Goal: Communication & Community: Participate in discussion

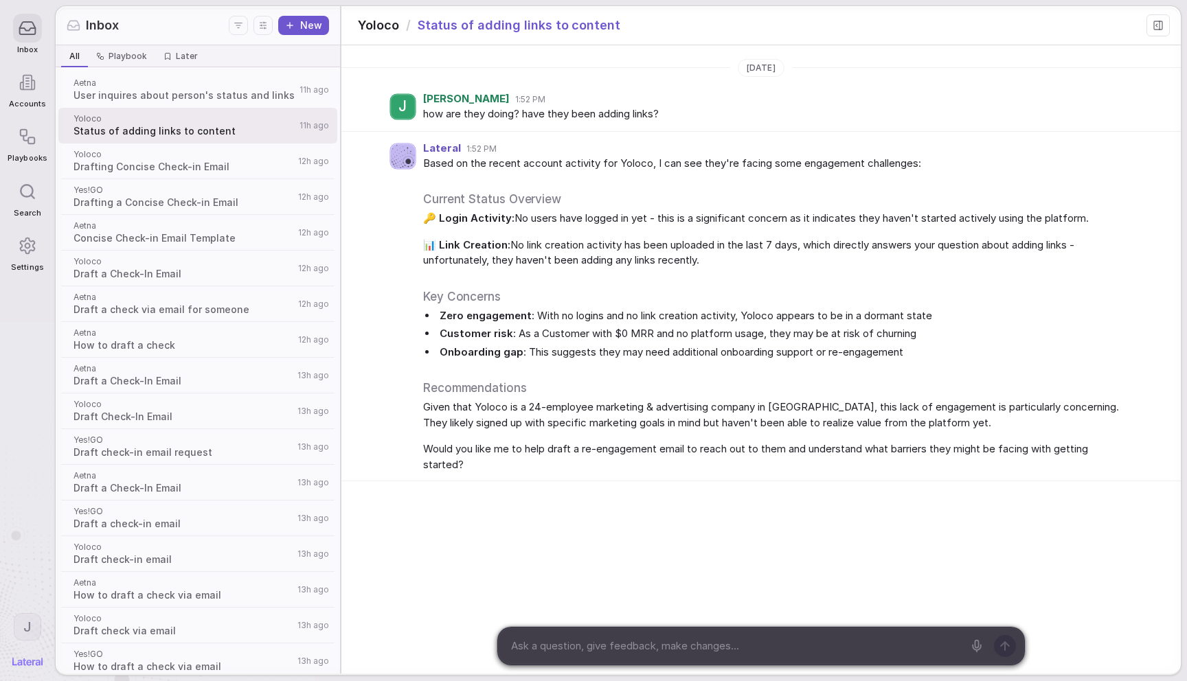
click at [596, 360] on div "Based on the recent account activity for Yoloco, I can see they're facing some …" at bounding box center [774, 314] width 703 height 317
